Goal: Book appointment/travel/reservation

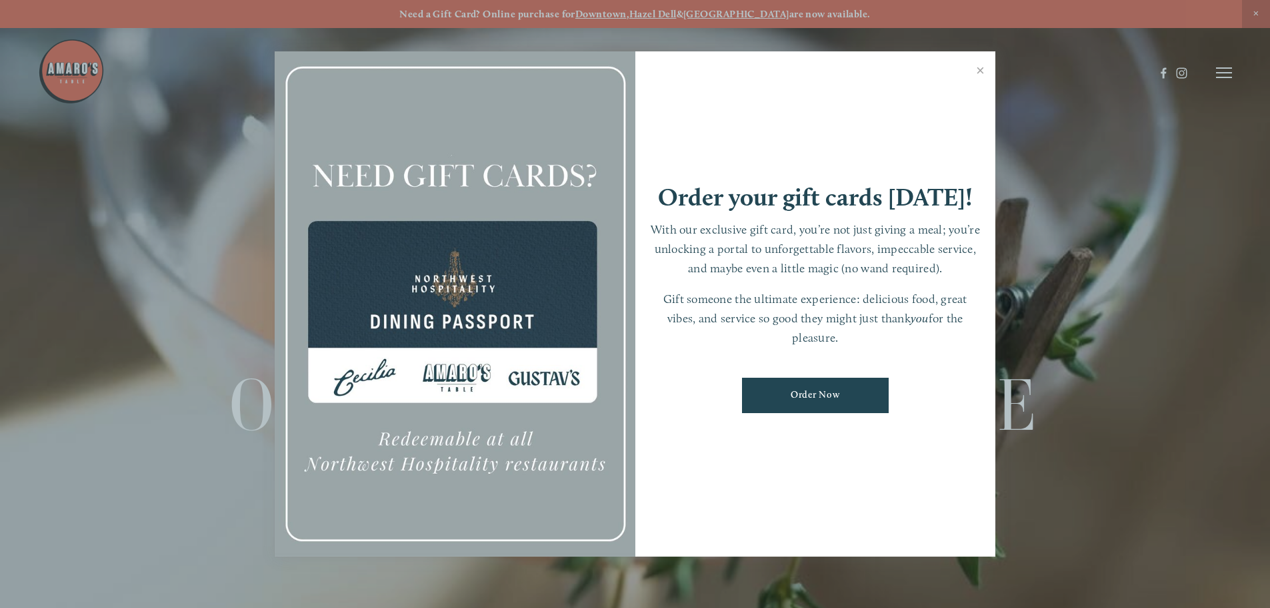
click at [1226, 74] on div at bounding box center [635, 304] width 1270 height 608
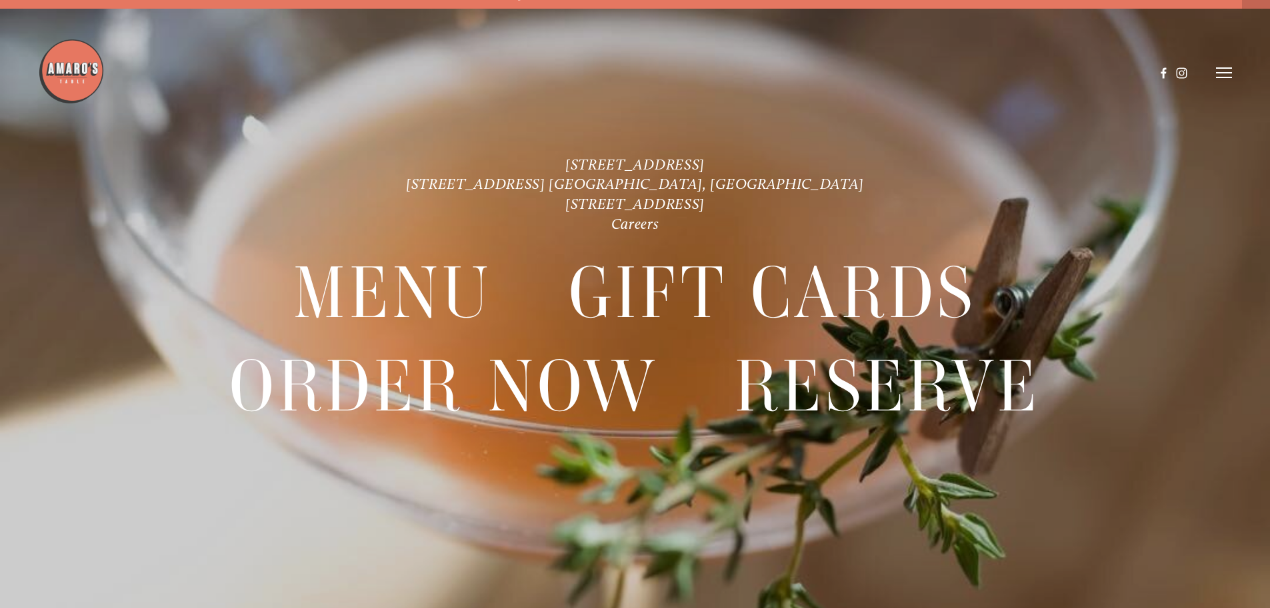
scroll to position [28, 0]
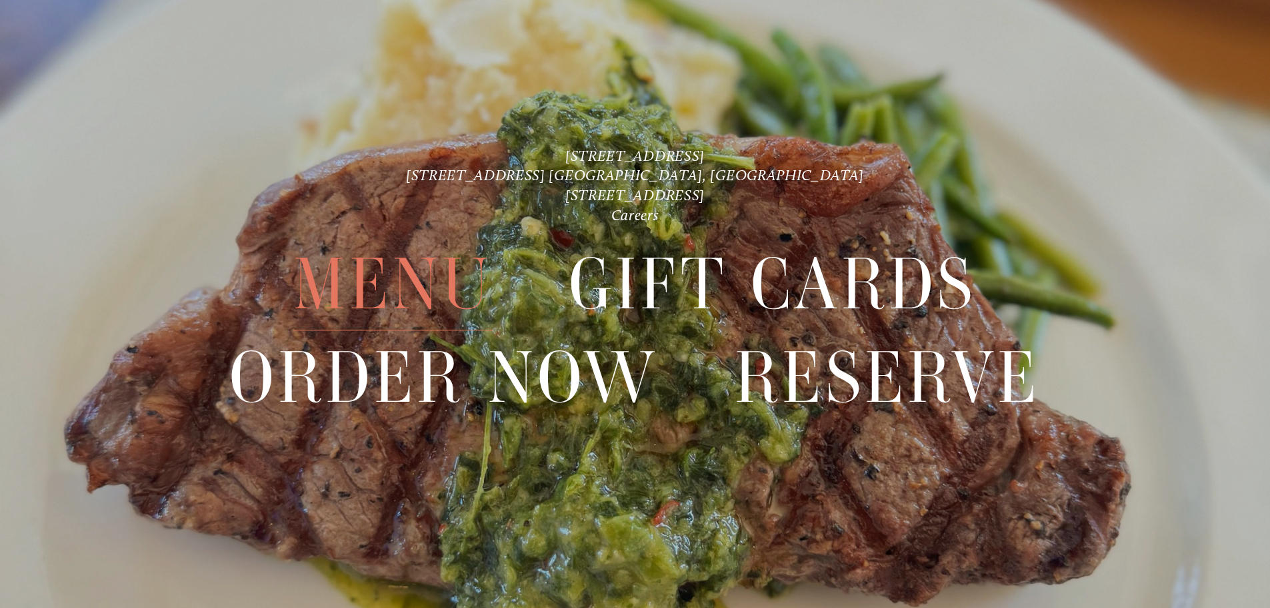
click at [386, 291] on span "Menu" at bounding box center [392, 285] width 199 height 92
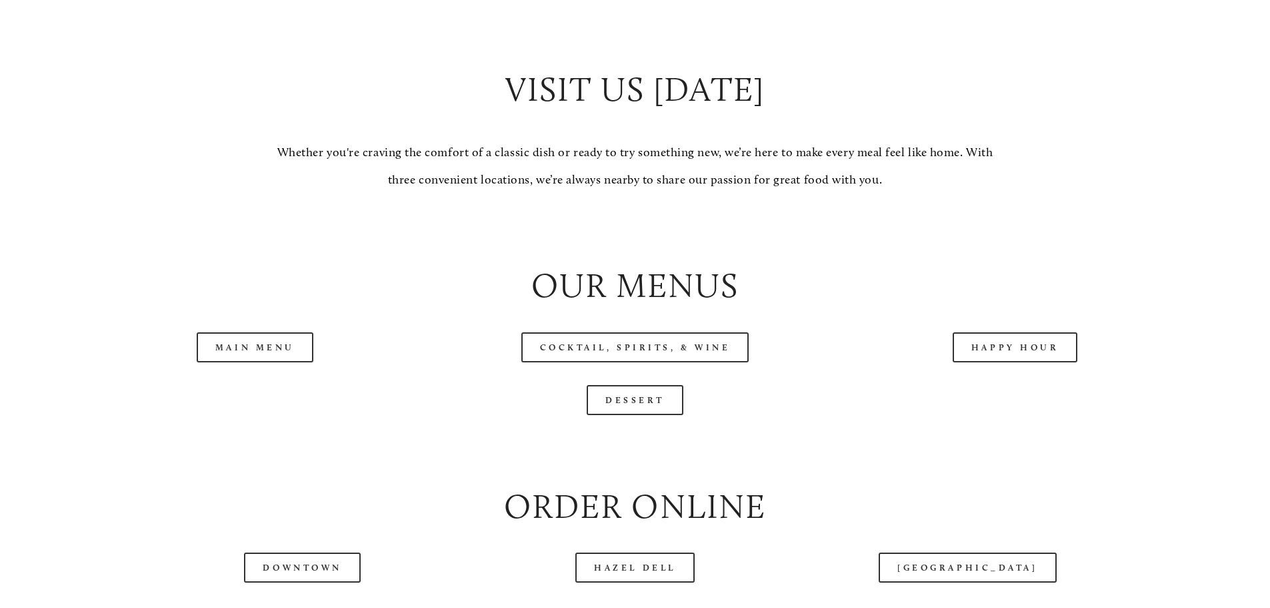
scroll to position [1400, 0]
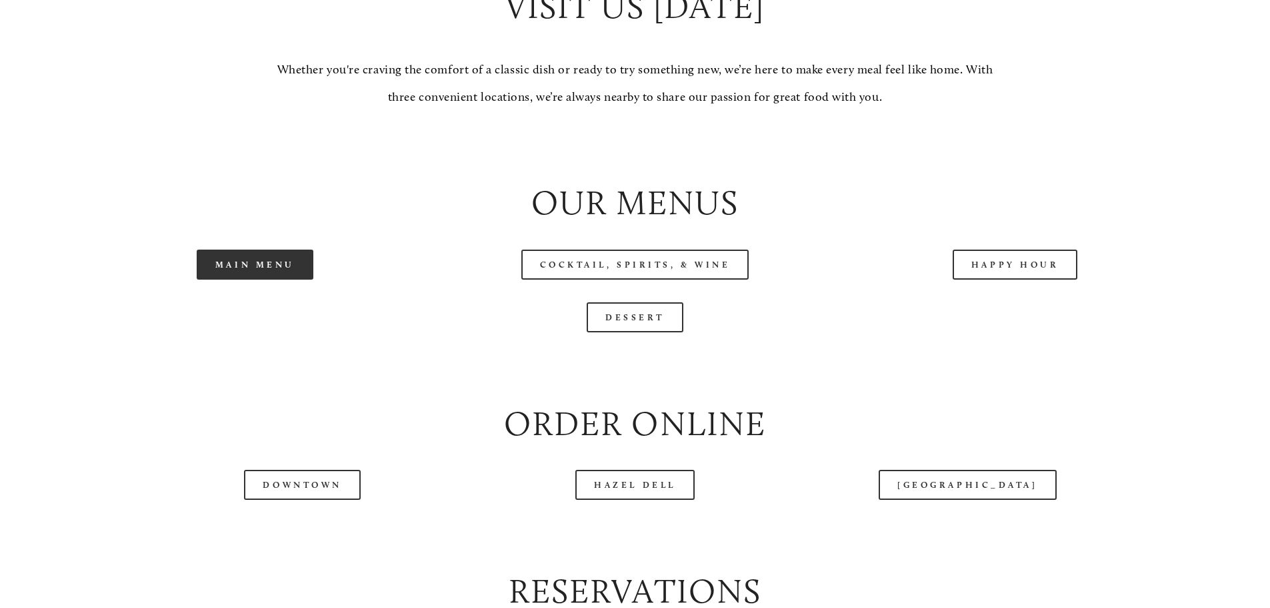
click at [228, 279] on link "Main Menu" at bounding box center [255, 264] width 117 height 30
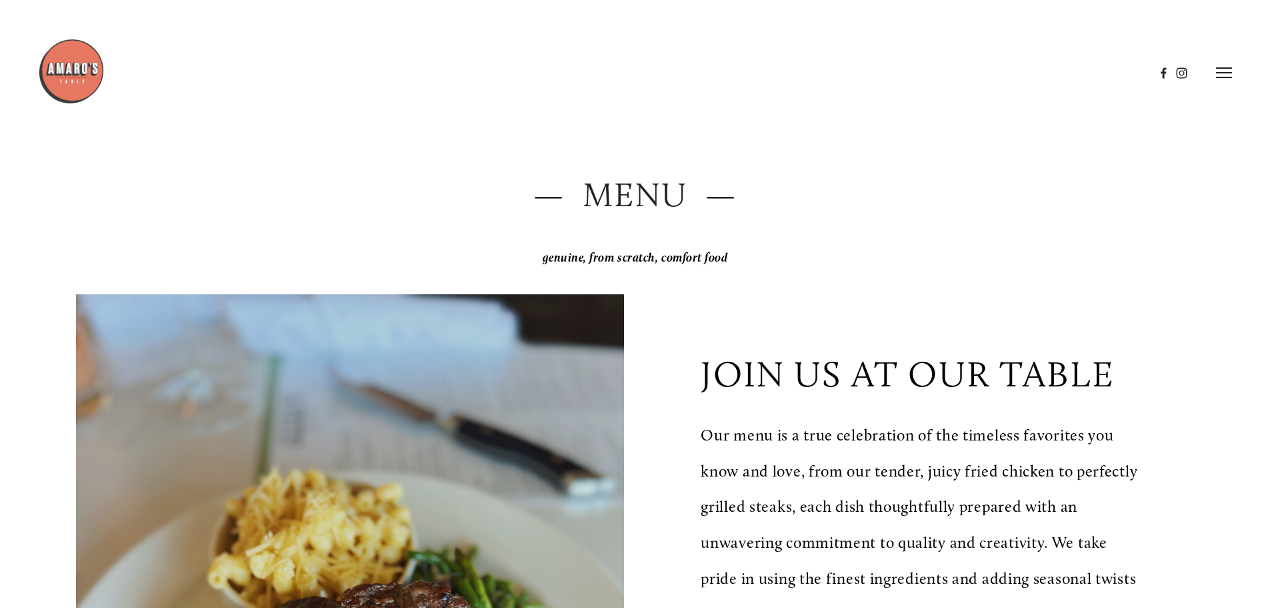
scroll to position [0, 0]
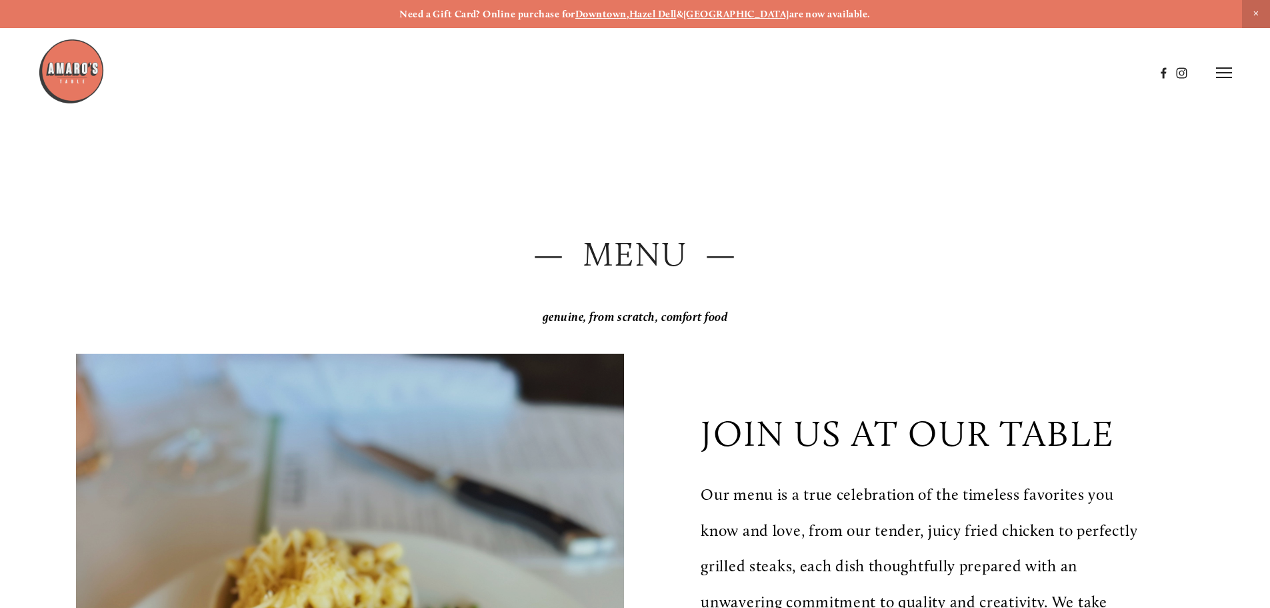
click at [1220, 67] on icon at bounding box center [1224, 73] width 16 height 12
click at [1222, 77] on icon at bounding box center [1222, 73] width 12 height 12
click at [1216, 74] on icon at bounding box center [1224, 73] width 16 height 12
click at [267, 37] on header "Menu Order Now Visit Gallery 0" at bounding box center [635, 72] width 1270 height 145
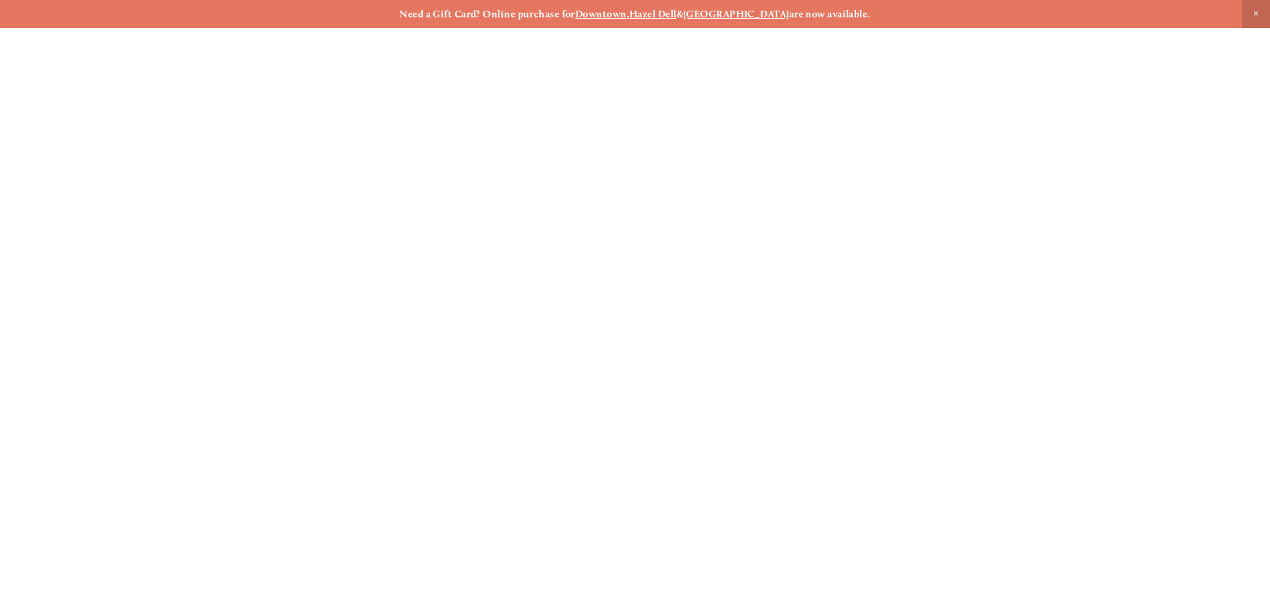
scroll to position [28, 0]
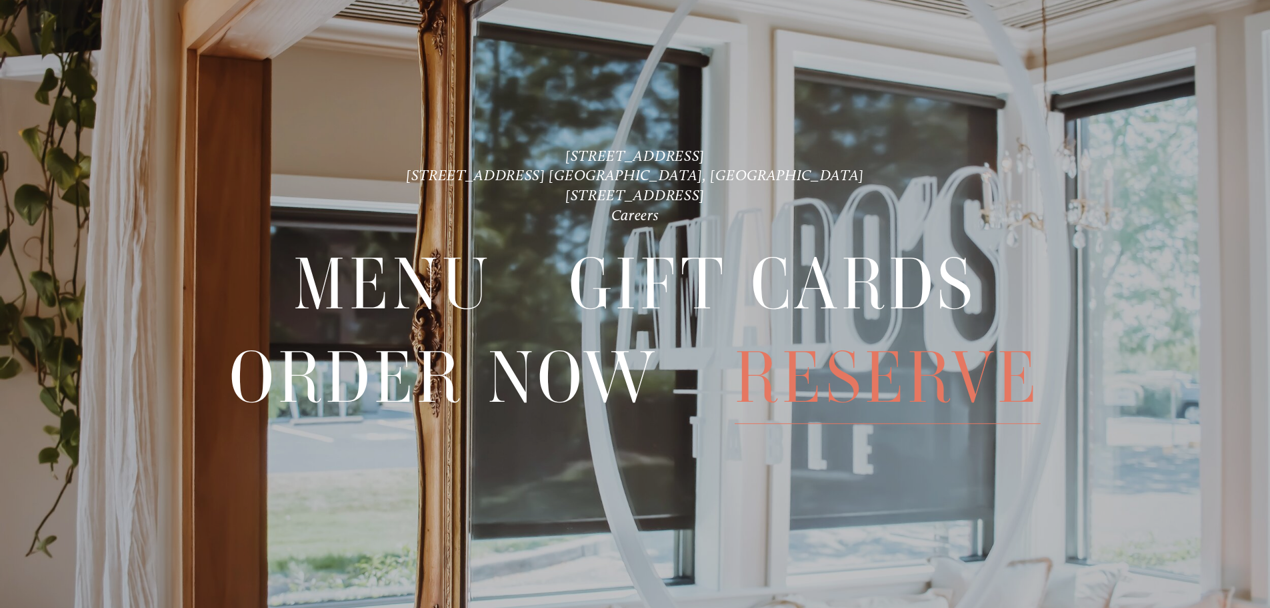
click at [952, 375] on span "Reserve" at bounding box center [888, 377] width 306 height 92
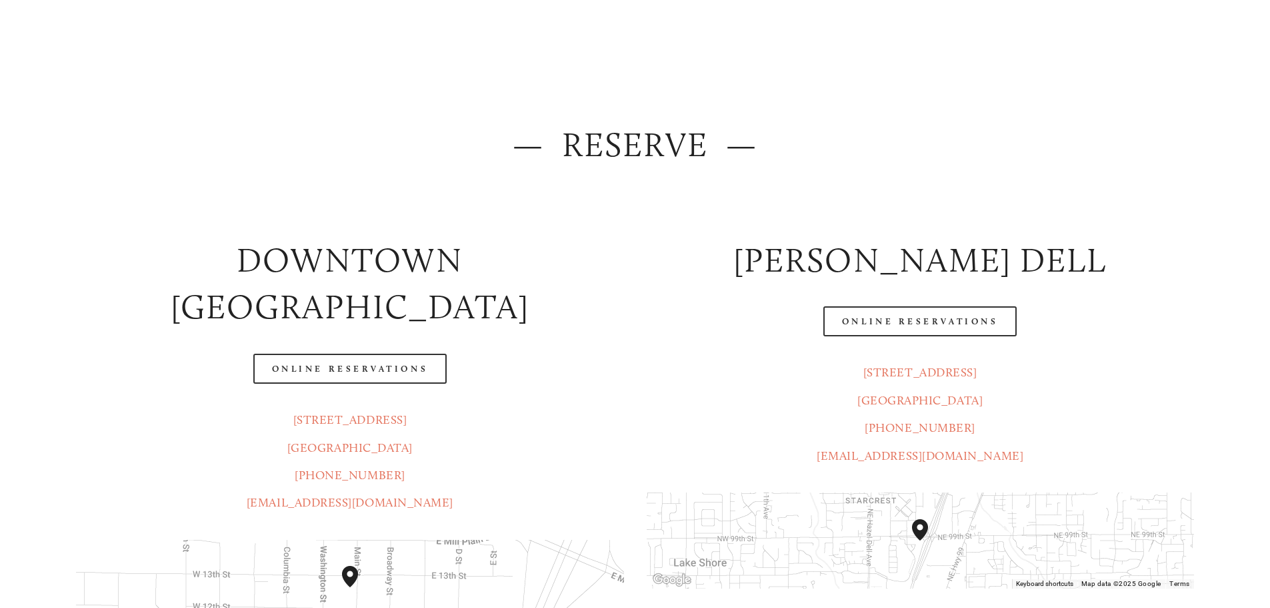
scroll to position [133, 0]
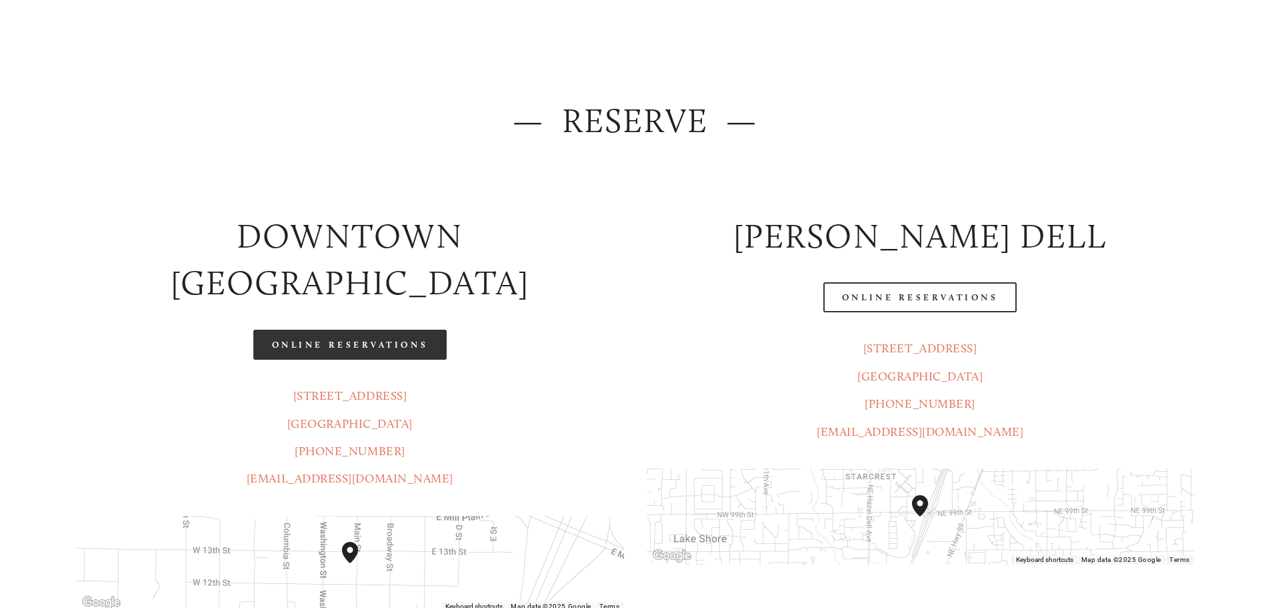
click at [366, 329] on link "Online Reservations" at bounding box center [349, 344] width 193 height 30
